Goal: Information Seeking & Learning: Learn about a topic

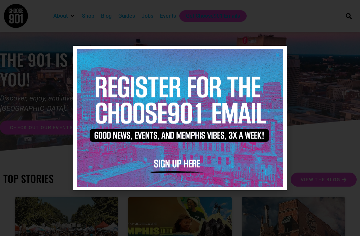
click at [278, 56] on icon "Close" at bounding box center [277, 54] width 5 height 5
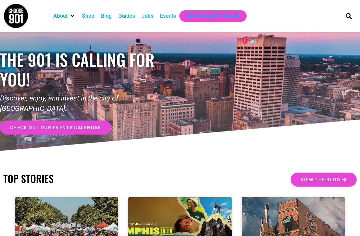
click at [152, 18] on div "Jobs" at bounding box center [148, 16] width 12 height 8
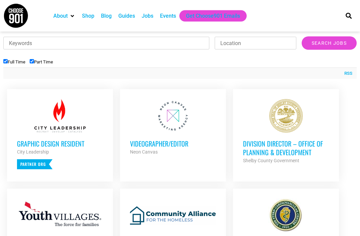
scroll to position [224, 0]
click at [317, 141] on h3 "Division Director – Office of Planning & Development" at bounding box center [286, 147] width 86 height 17
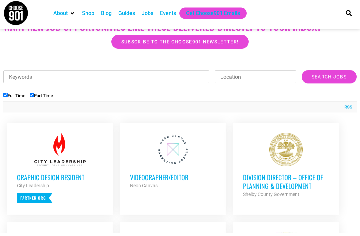
scroll to position [187, 0]
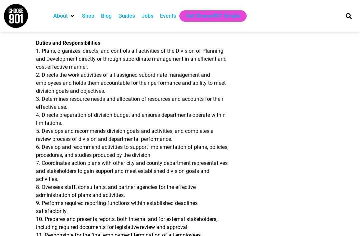
scroll to position [252, 0]
